Goal: Navigation & Orientation: Go to known website

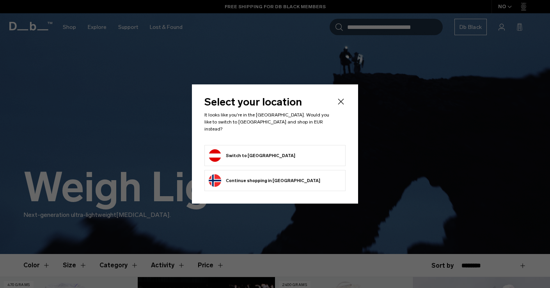
click at [304, 149] on form "Switch to [GEOGRAPHIC_DATA]" at bounding box center [275, 155] width 133 height 12
click at [239, 145] on li "Switch to [GEOGRAPHIC_DATA]" at bounding box center [275, 155] width 141 height 21
click at [245, 150] on button "Switch to [GEOGRAPHIC_DATA]" at bounding box center [252, 155] width 87 height 12
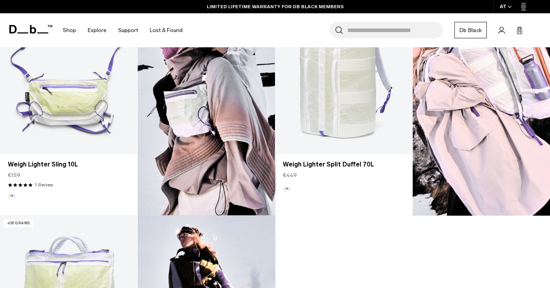
scroll to position [767, 0]
